Goal: Use online tool/utility: Use online tool/utility

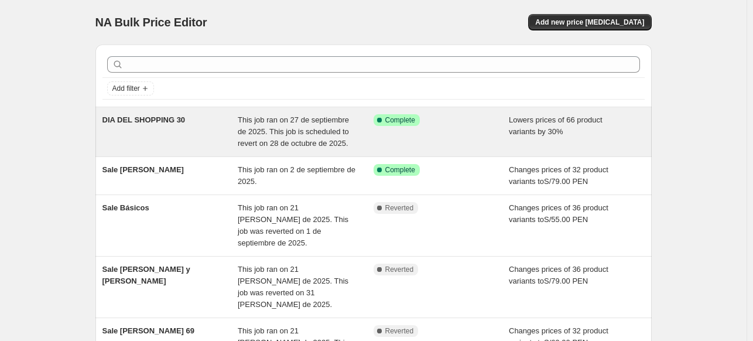
click at [200, 149] on div "DIA DEL SHOPPING 30 This job ran on 27 de septiembre de 2025. This job is sched…" at bounding box center [373, 131] width 556 height 49
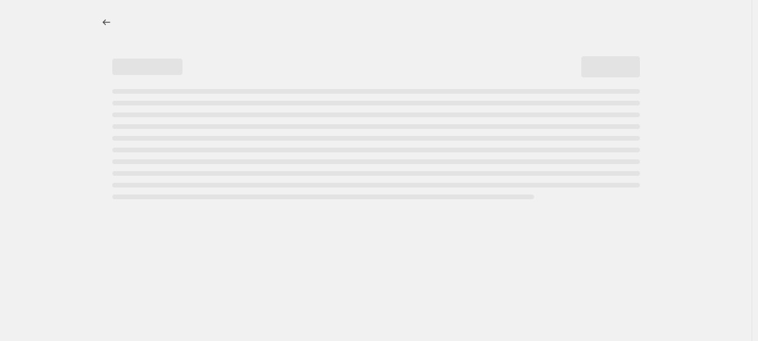
select select "percentage"
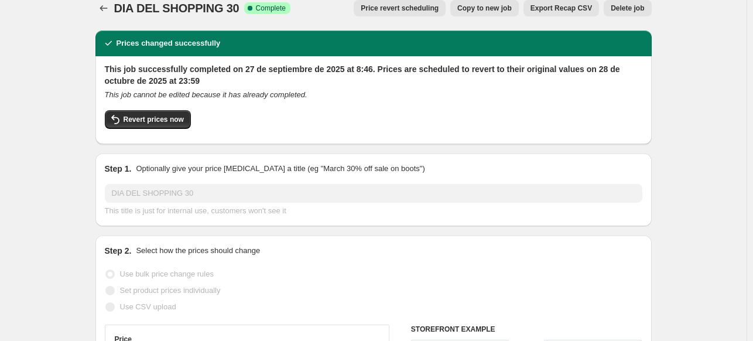
scroll to position [15, 0]
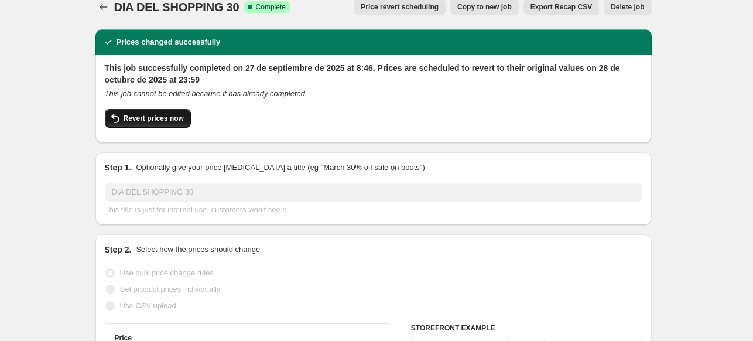
click at [164, 122] on span "Revert prices now" at bounding box center [153, 118] width 60 height 9
checkbox input "false"
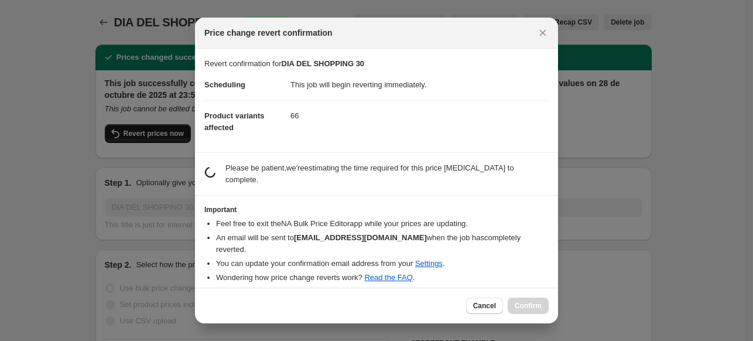
scroll to position [0, 0]
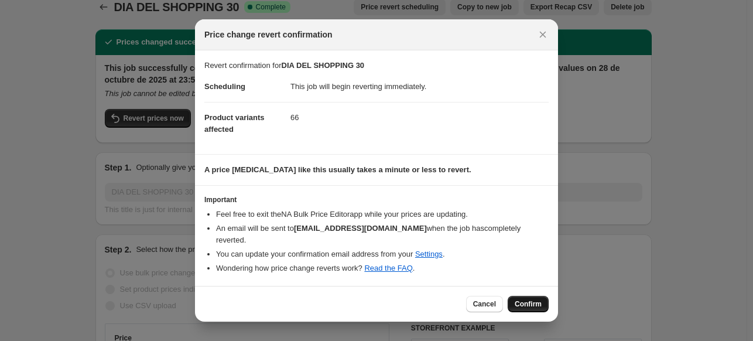
click at [523, 299] on span "Confirm" at bounding box center [527, 303] width 27 height 9
